Goal: Task Accomplishment & Management: Use online tool/utility

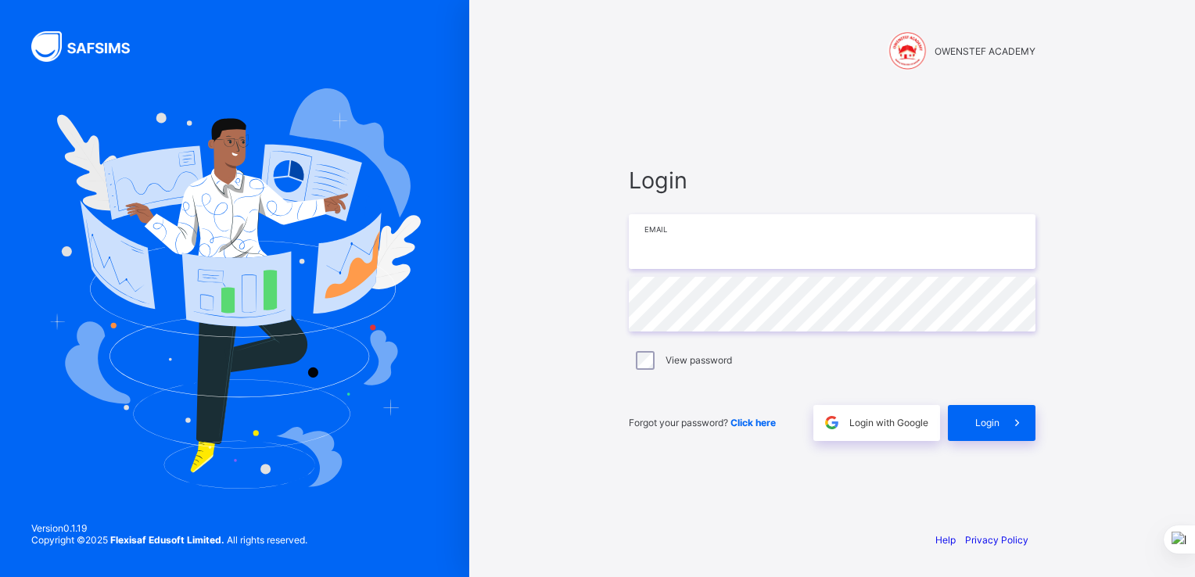
type input "**********"
click at [928, 136] on div "**********" at bounding box center [832, 303] width 438 height 430
click at [997, 427] on span "Login" at bounding box center [987, 423] width 24 height 12
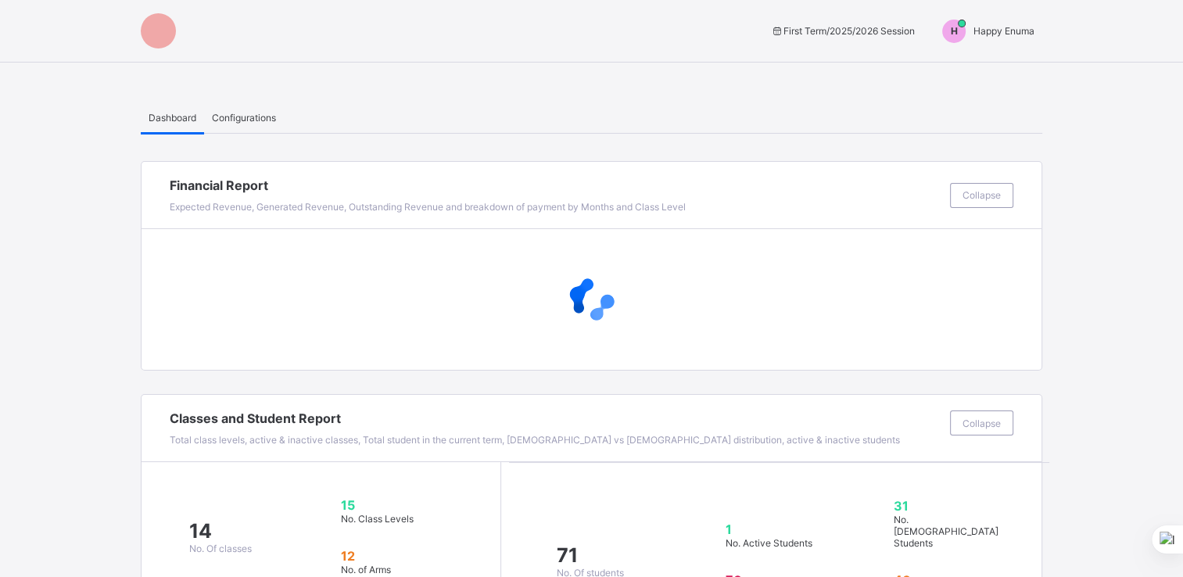
click at [1009, 33] on span "Happy Enuma" at bounding box center [1004, 31] width 61 height 12
click at [974, 67] on span "Switch to Admin View" at bounding box center [975, 67] width 119 height 18
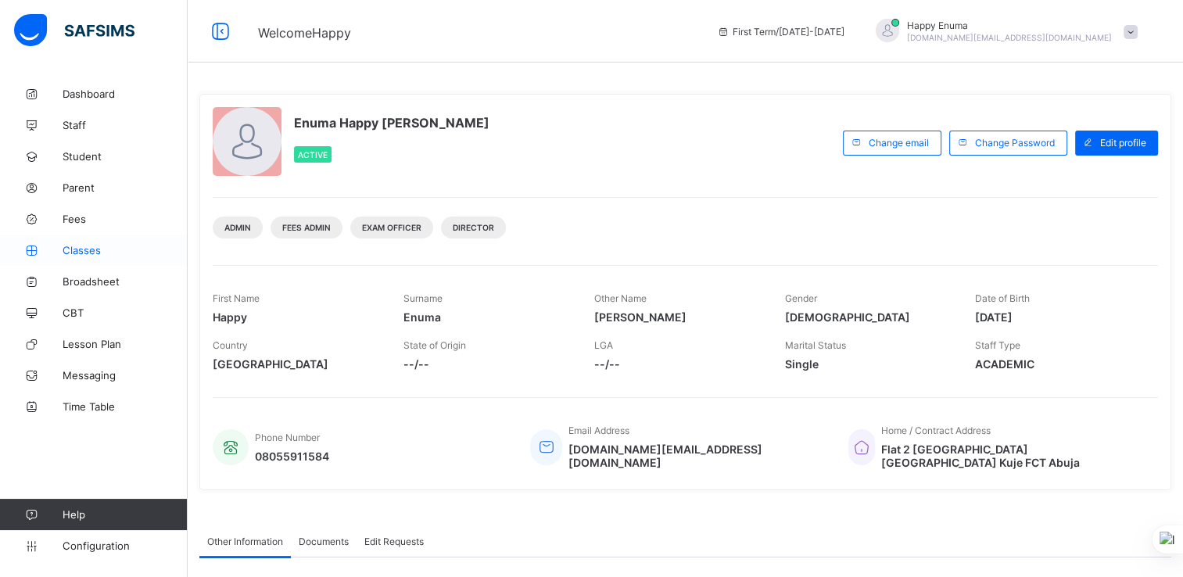
click at [84, 253] on span "Classes" at bounding box center [125, 250] width 125 height 13
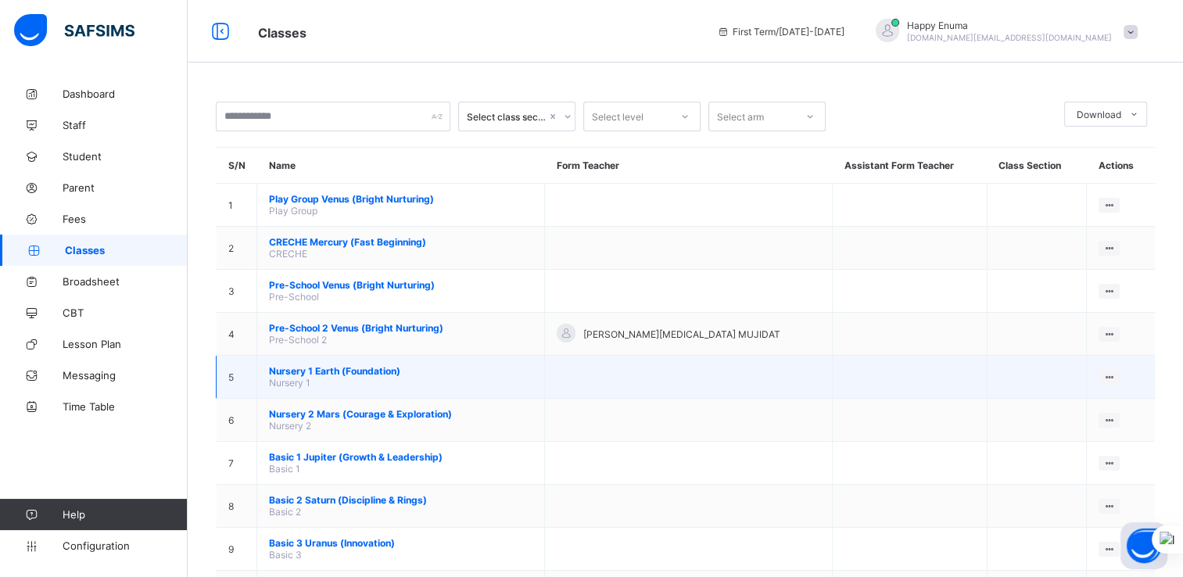
click at [288, 368] on span "Nursery 1 Earth (Foundation)" at bounding box center [401, 371] width 264 height 12
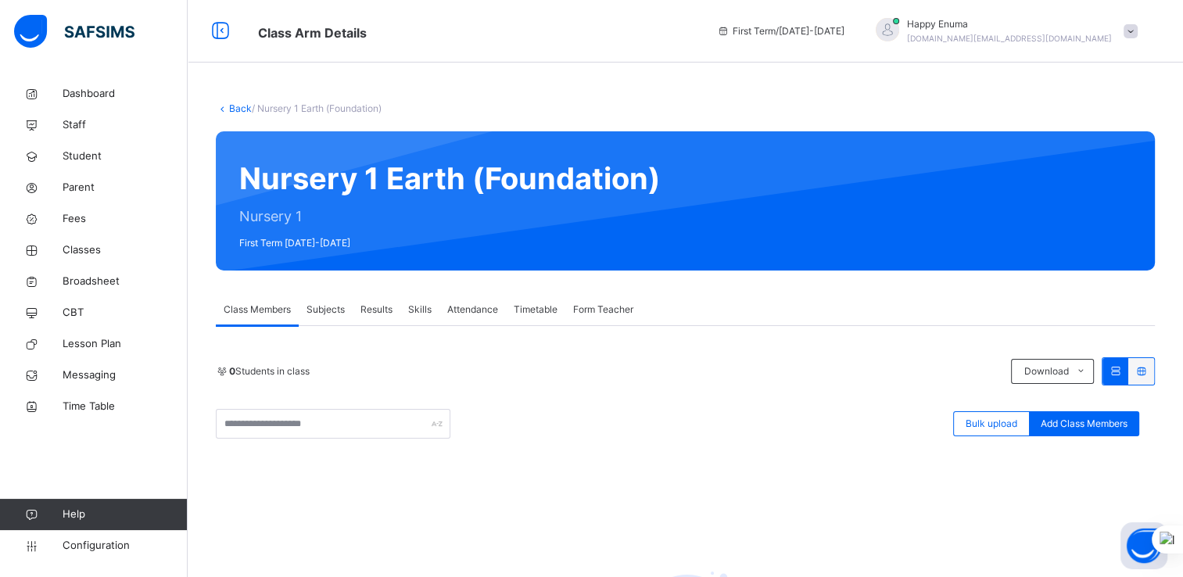
click at [328, 305] on span "Subjects" at bounding box center [326, 310] width 38 height 14
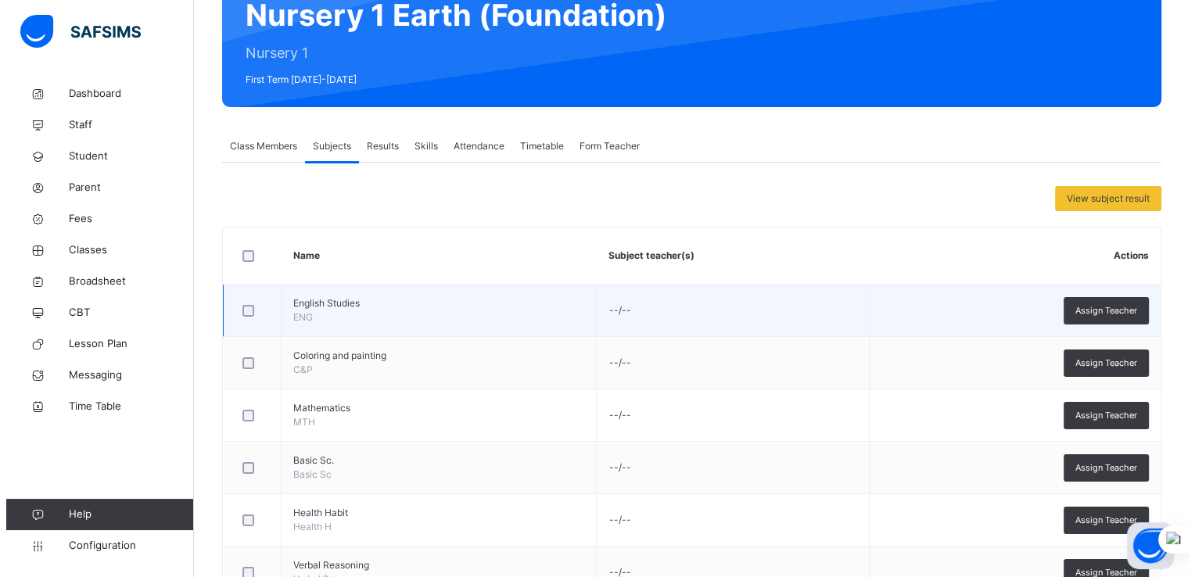
scroll to position [163, 0]
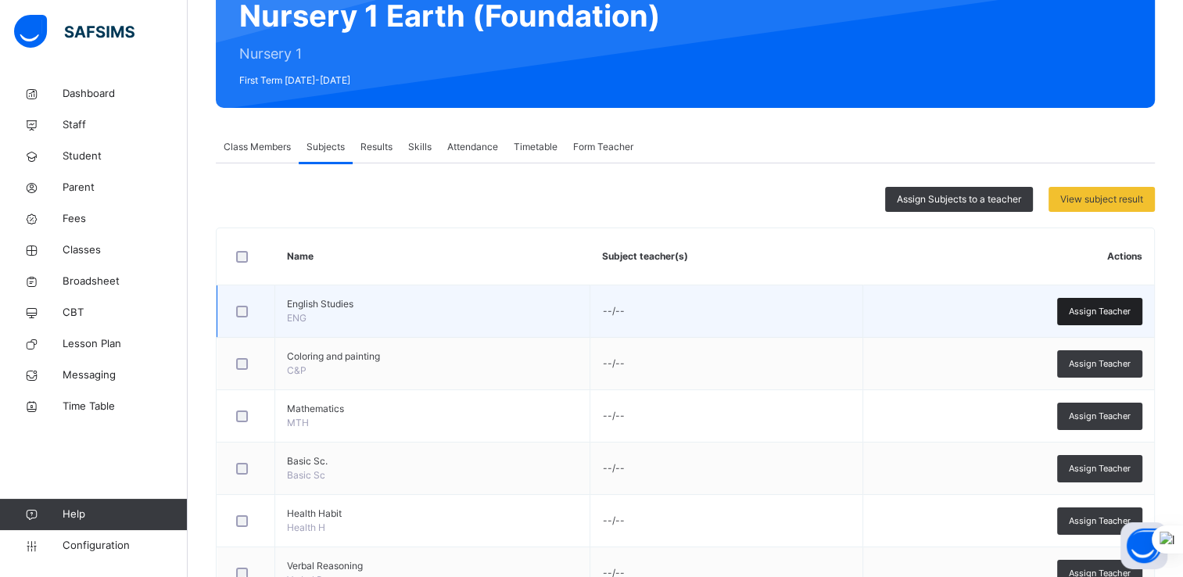
click at [1099, 312] on span "Assign Teacher" at bounding box center [1100, 311] width 62 height 13
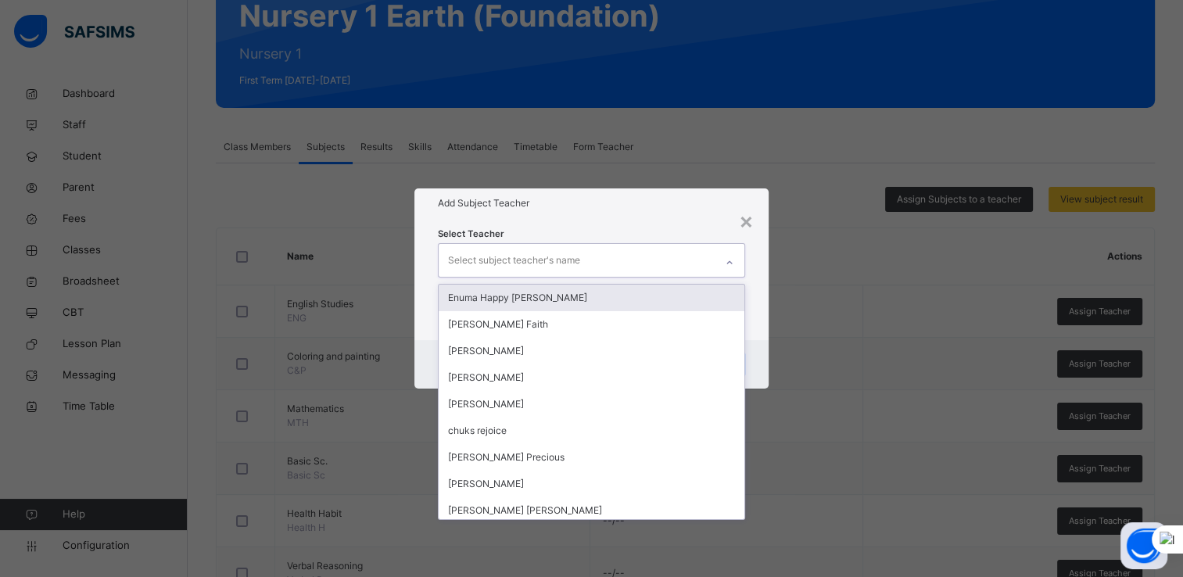
click at [729, 268] on icon at bounding box center [729, 263] width 9 height 16
click at [489, 296] on div "Enuma Happy [PERSON_NAME]" at bounding box center [592, 298] width 307 height 27
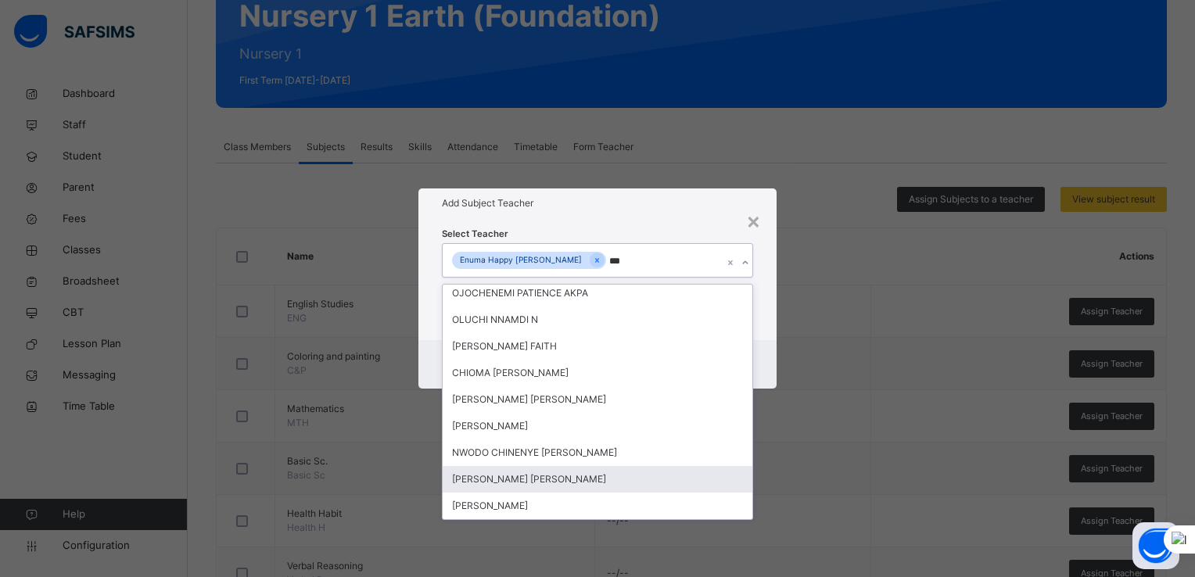
scroll to position [31, 0]
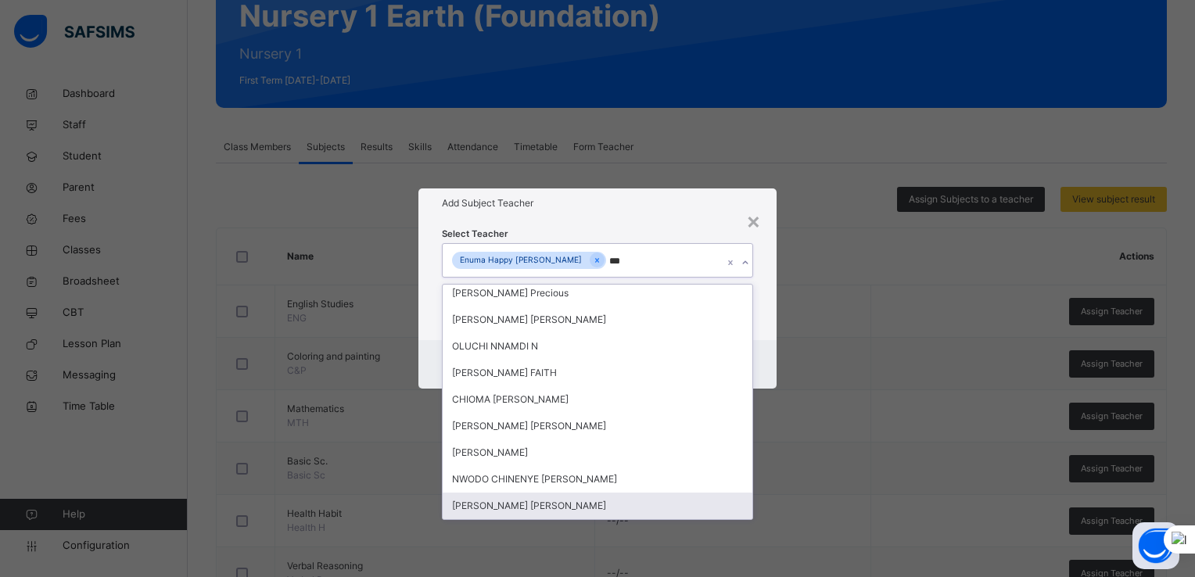
type input "****"
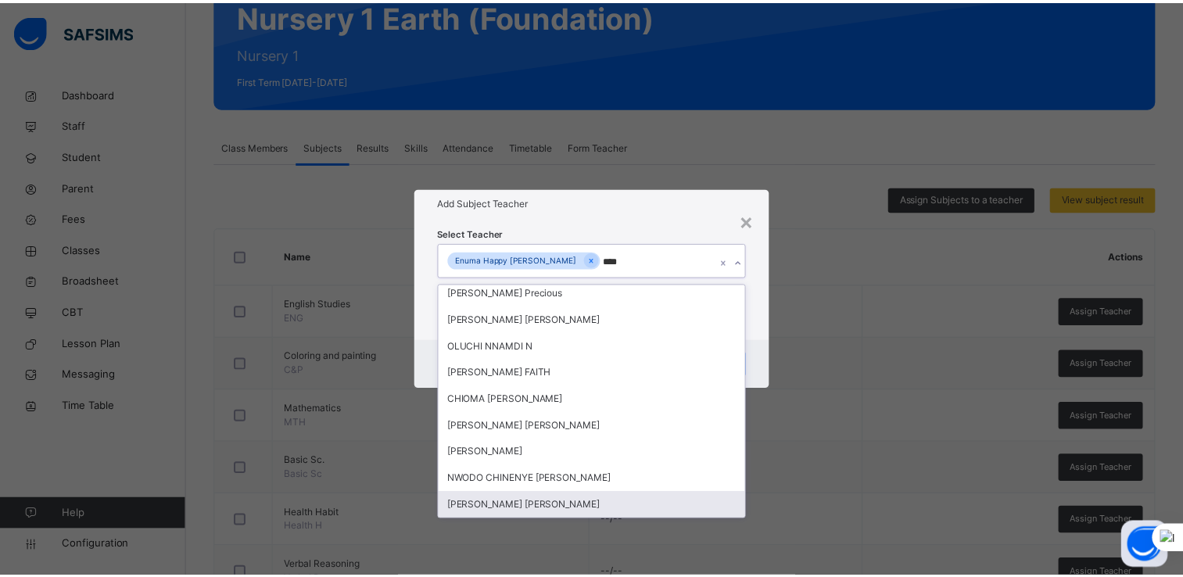
scroll to position [0, 0]
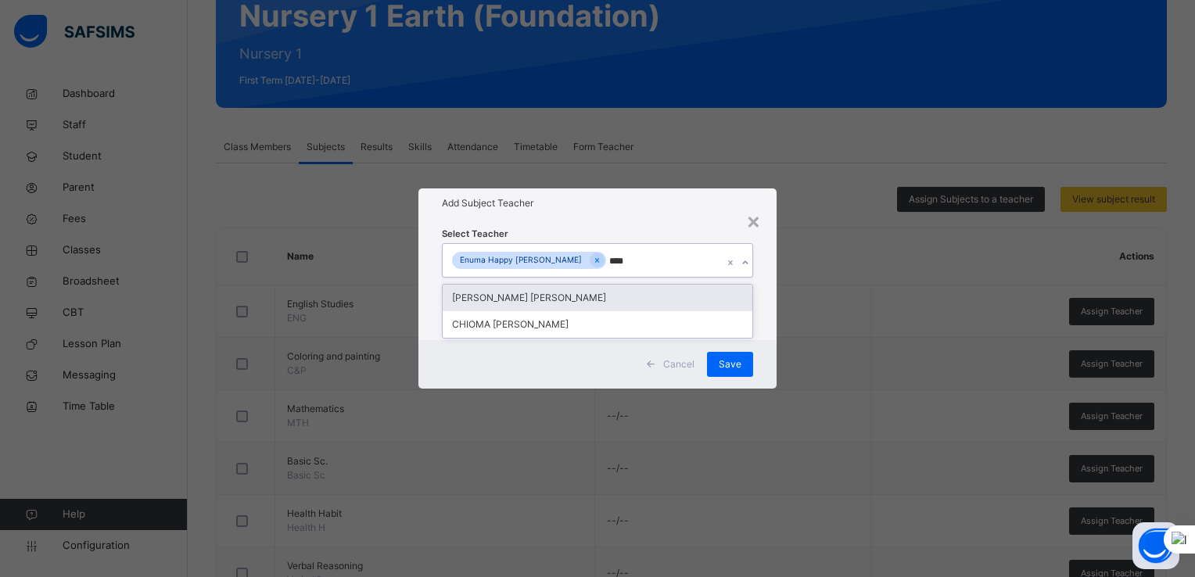
click at [479, 295] on div "[PERSON_NAME] [PERSON_NAME]" at bounding box center [598, 298] width 310 height 27
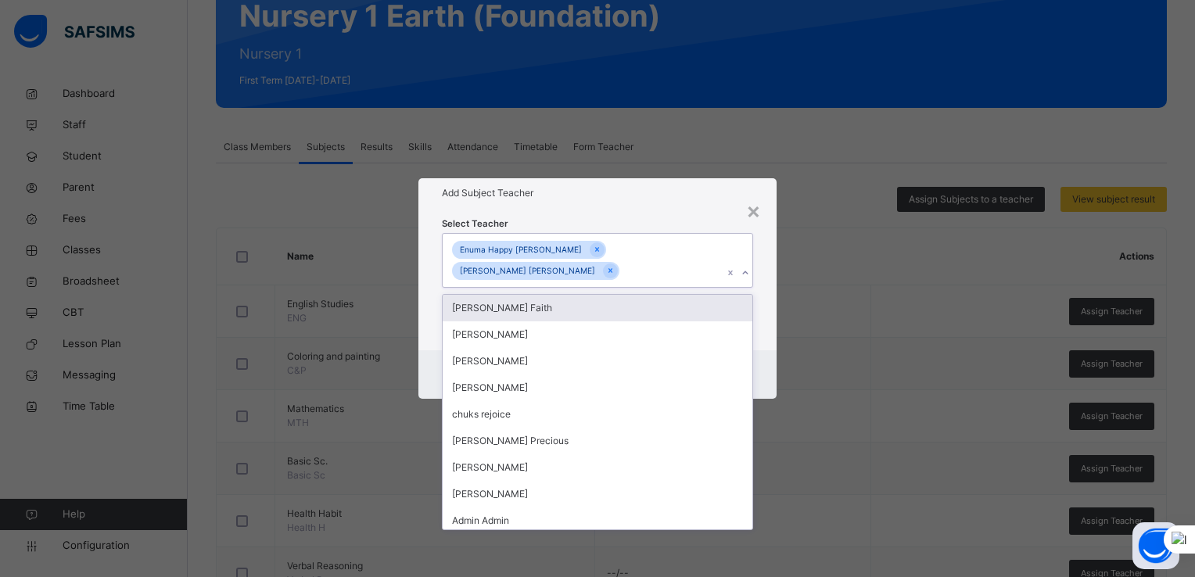
click at [710, 208] on div "Add Subject Teacher" at bounding box center [597, 193] width 358 height 30
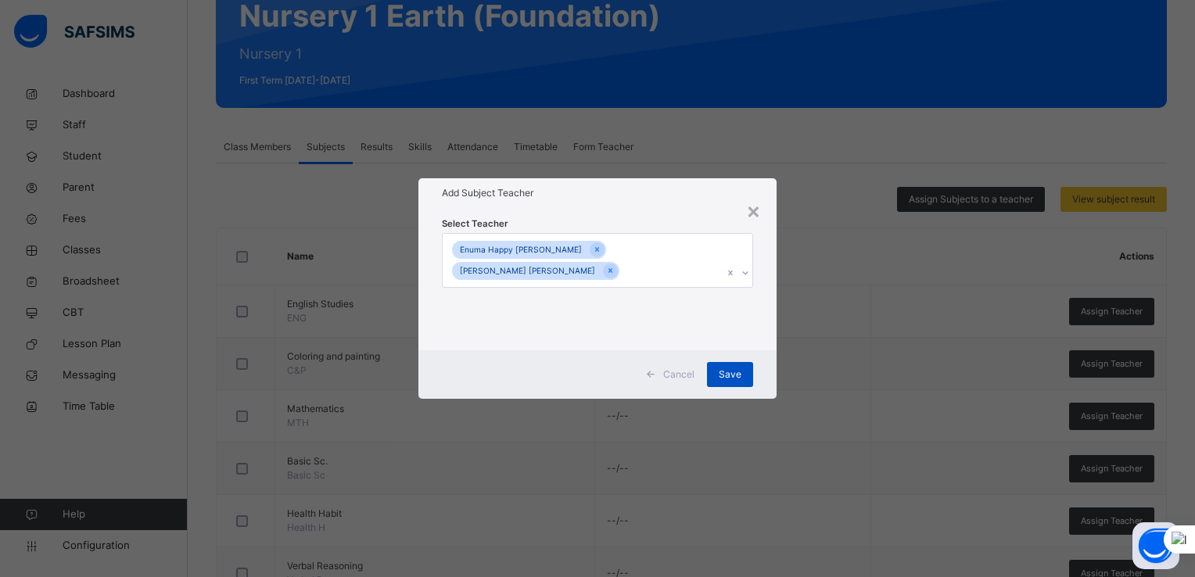
click at [730, 368] on span "Save" at bounding box center [730, 375] width 23 height 14
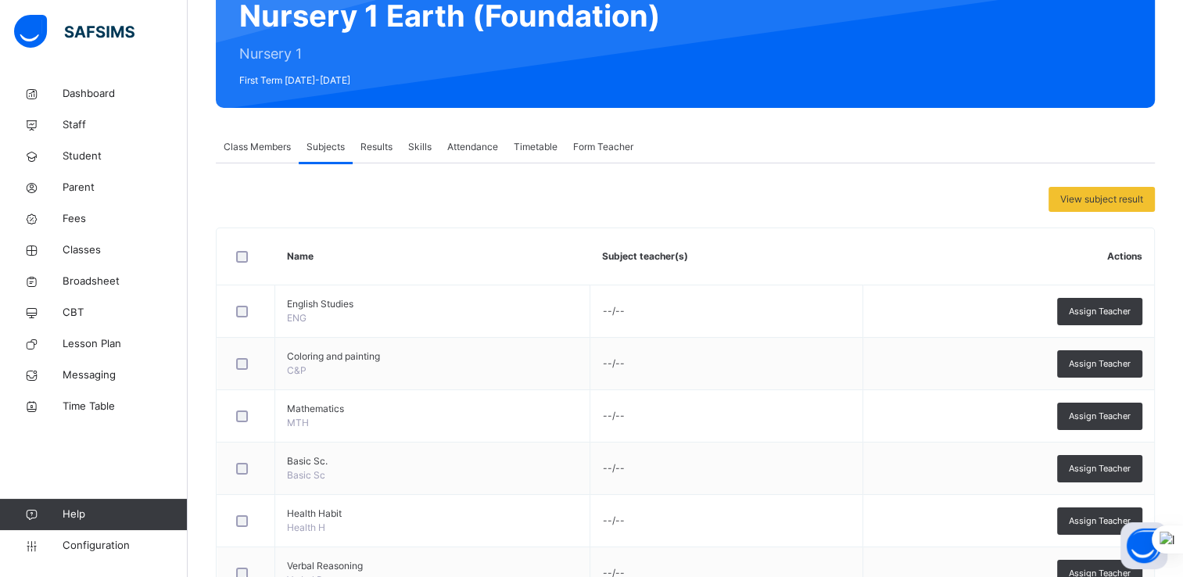
click at [379, 149] on span "Results" at bounding box center [376, 147] width 32 height 14
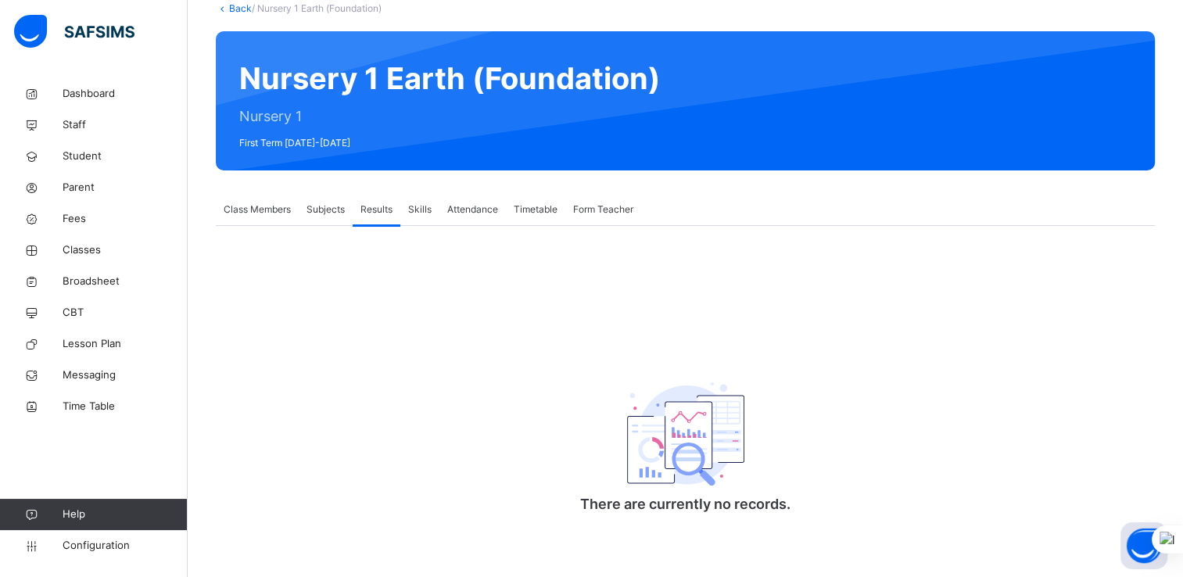
click at [325, 211] on span "Subjects" at bounding box center [326, 210] width 38 height 14
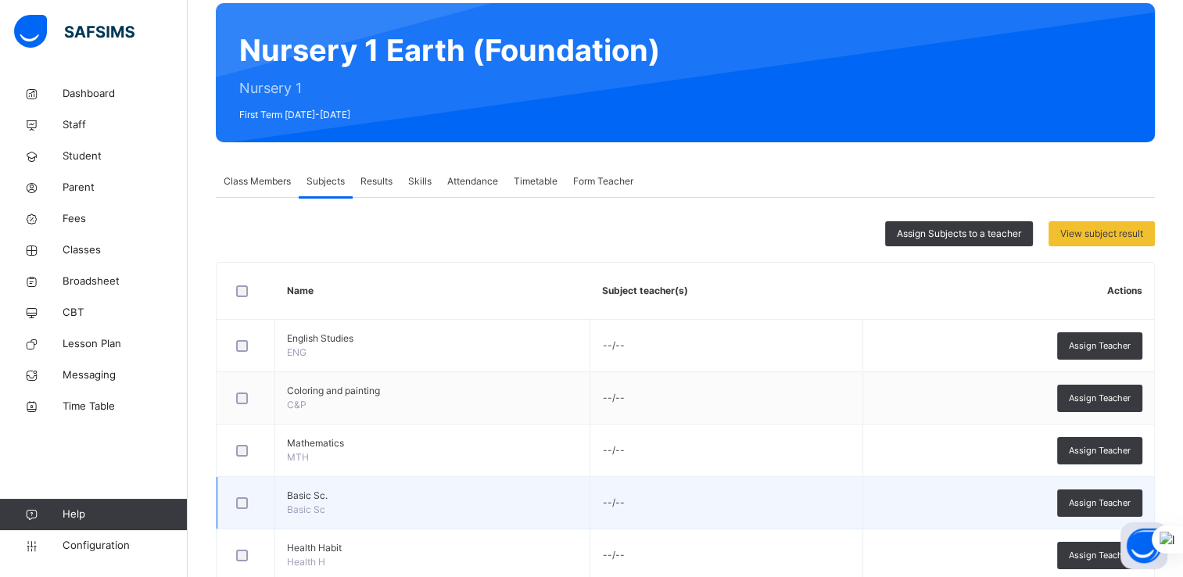
scroll to position [144, 0]
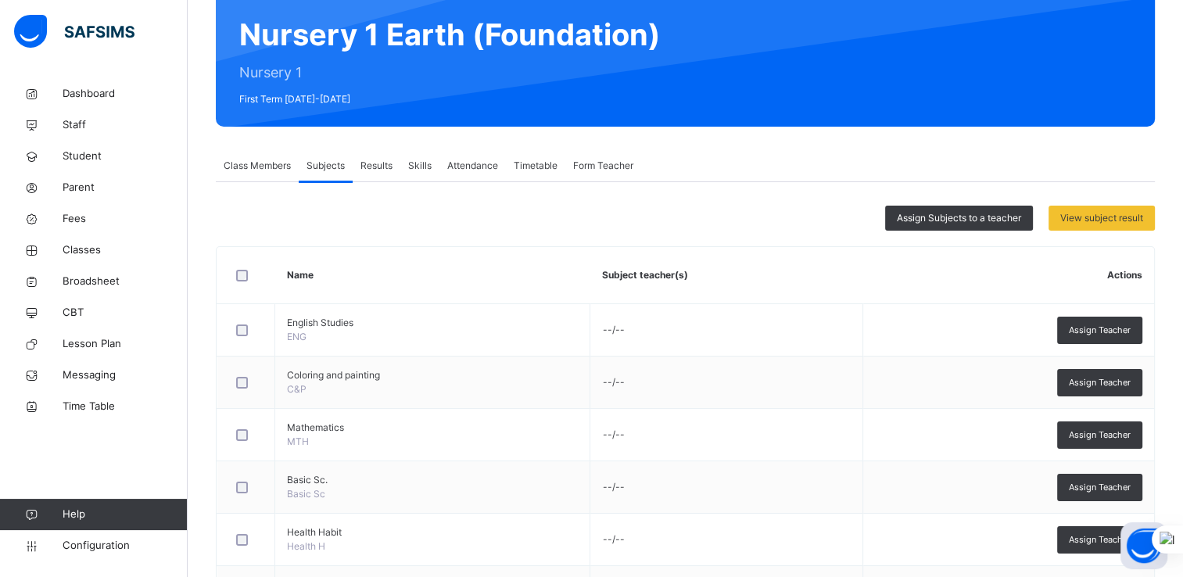
click at [454, 165] on span "Attendance" at bounding box center [472, 166] width 51 height 14
